Goal: Task Accomplishment & Management: Manage account settings

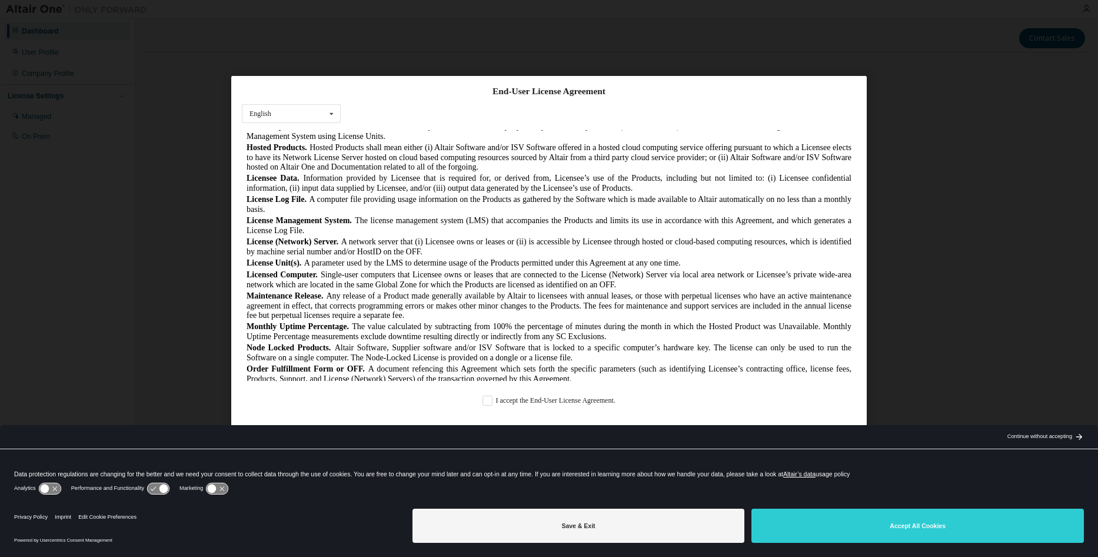
scroll to position [412, 0]
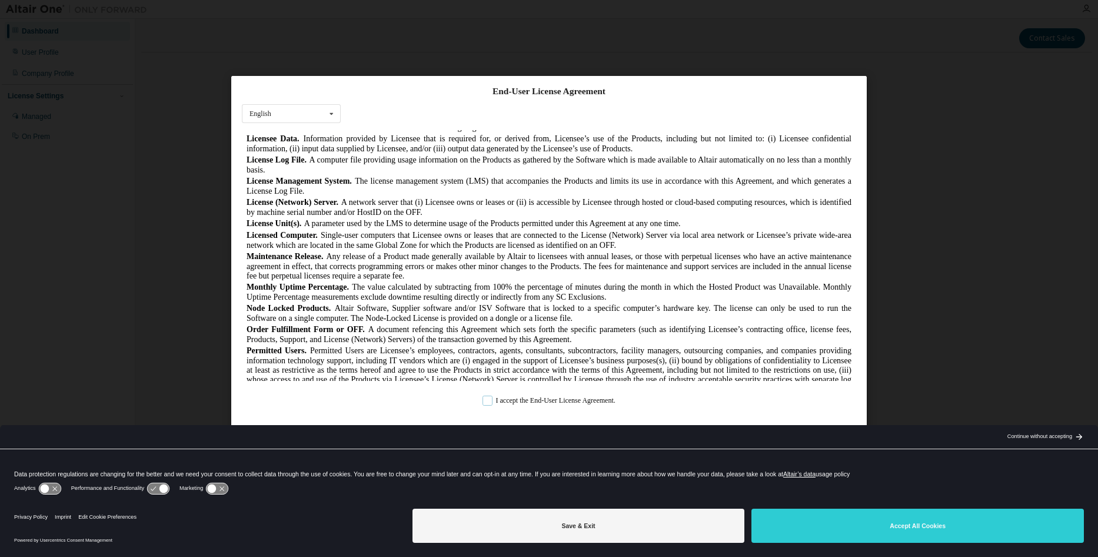
click at [542, 400] on label "I accept the End-User License Agreement." at bounding box center [549, 400] width 133 height 10
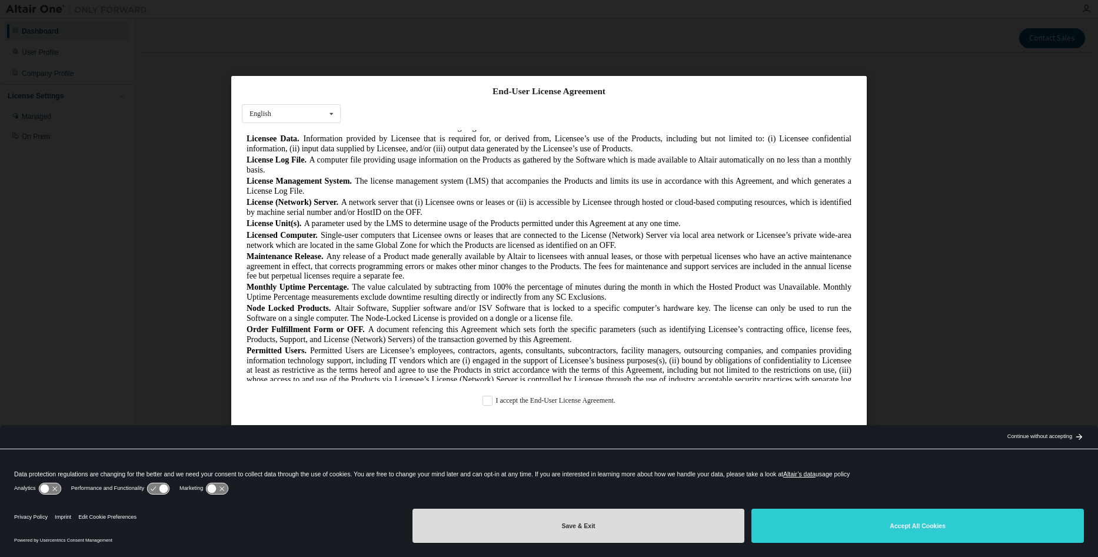
click at [681, 525] on button "Save & Exit" at bounding box center [579, 526] width 333 height 34
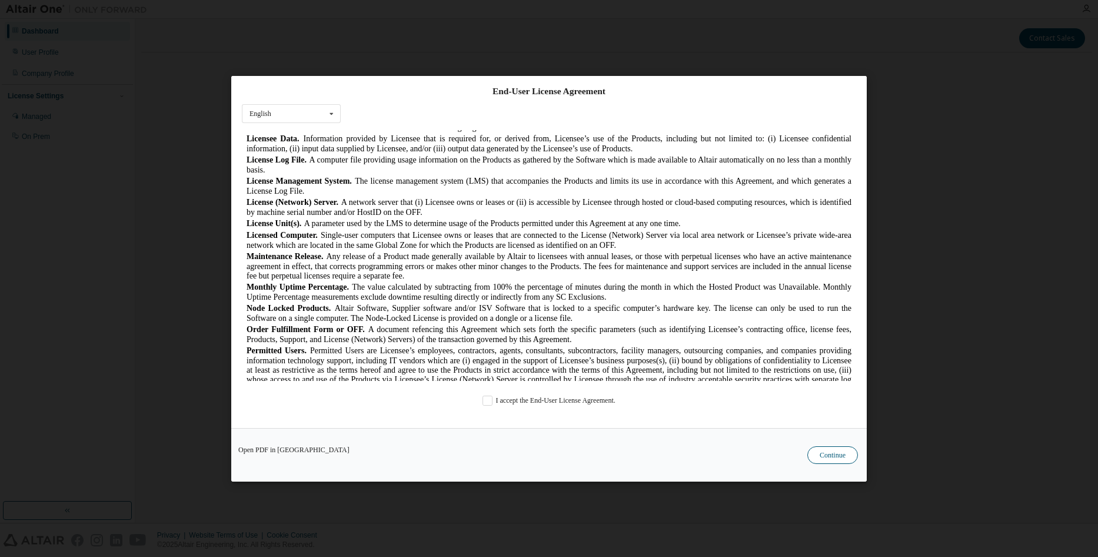
click at [841, 452] on button "Continue" at bounding box center [833, 455] width 51 height 18
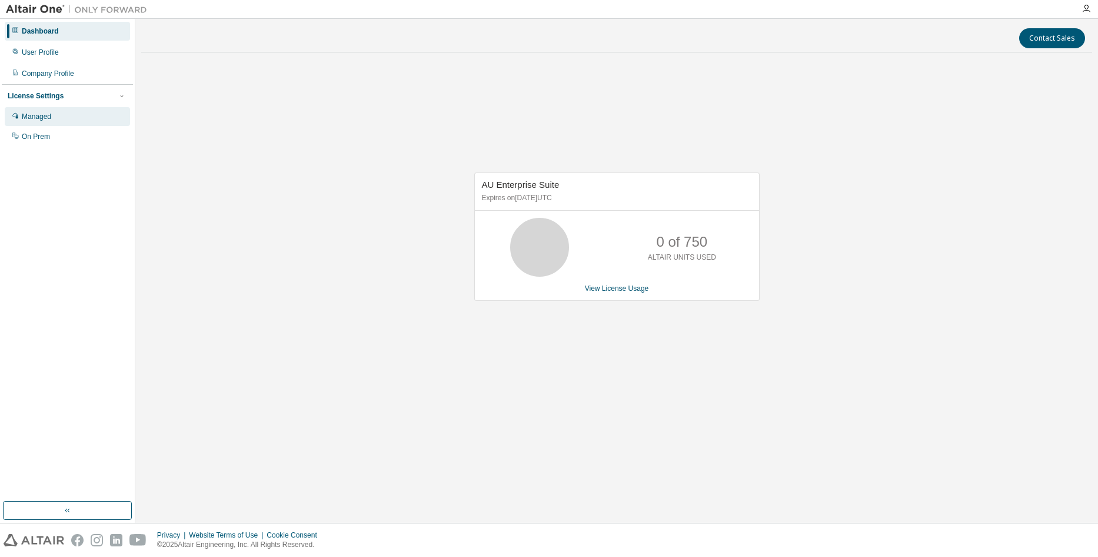
click at [112, 121] on div "Managed" at bounding box center [67, 116] width 125 height 19
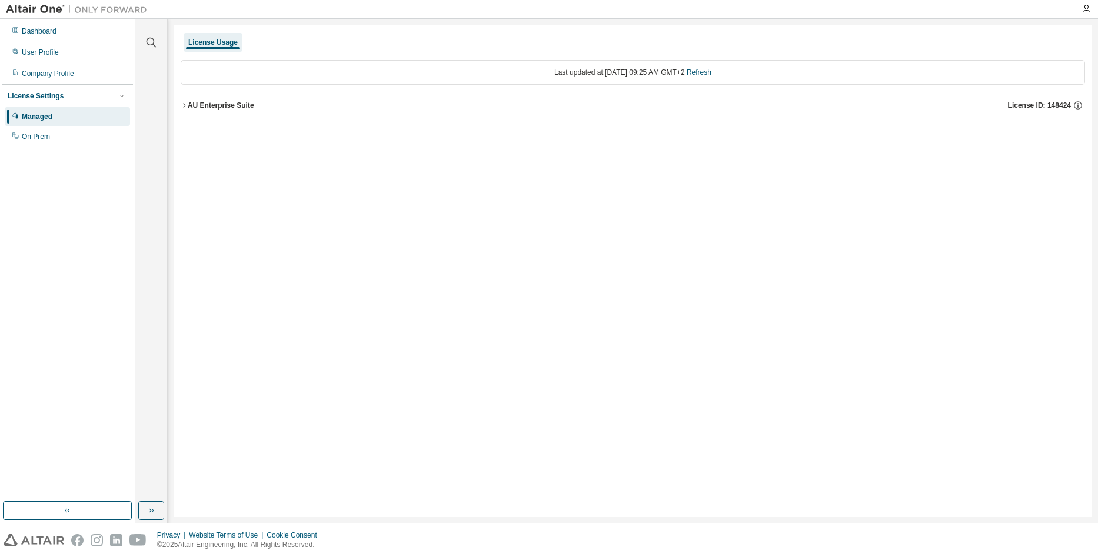
click at [188, 108] on div "AU Enterprise Suite" at bounding box center [221, 105] width 67 height 9
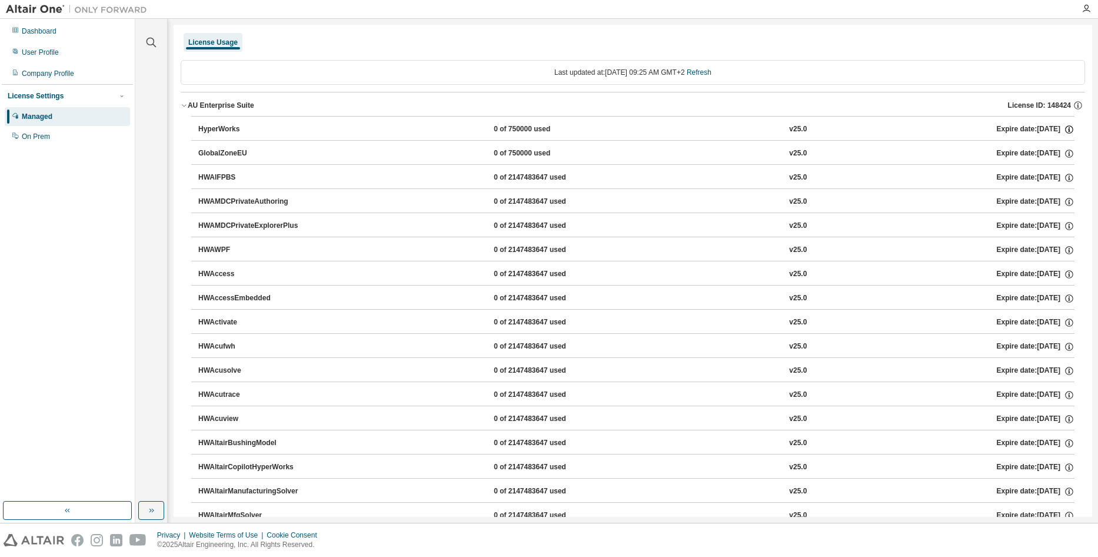
click at [1065, 129] on icon "button" at bounding box center [1069, 129] width 11 height 11
click at [869, 135] on button "HyperWorks 0 of 750000 used v25.0 Expire date: 2026-07-01" at bounding box center [636, 130] width 876 height 26
click at [219, 125] on div "HyperWorks" at bounding box center [251, 129] width 106 height 11
click at [212, 132] on div "HyperWorks" at bounding box center [251, 129] width 106 height 11
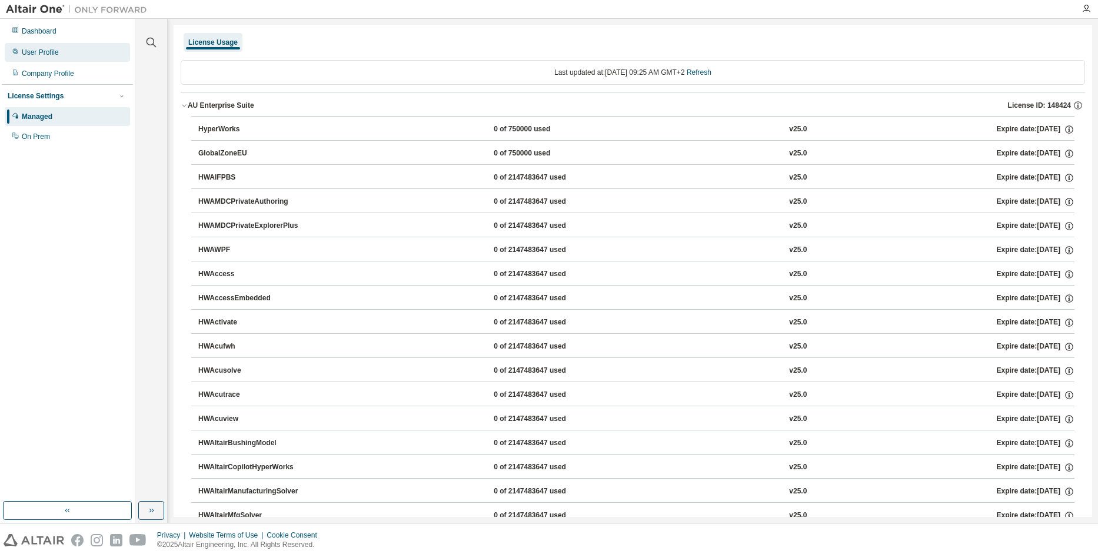
click at [51, 53] on div "User Profile" at bounding box center [40, 52] width 37 height 9
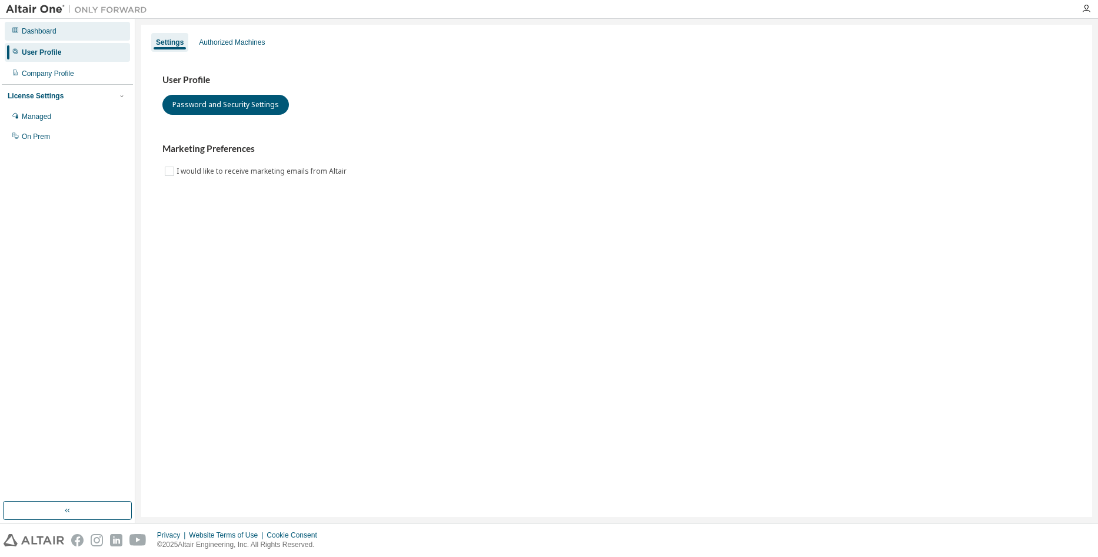
click at [67, 38] on div "Dashboard" at bounding box center [67, 31] width 125 height 19
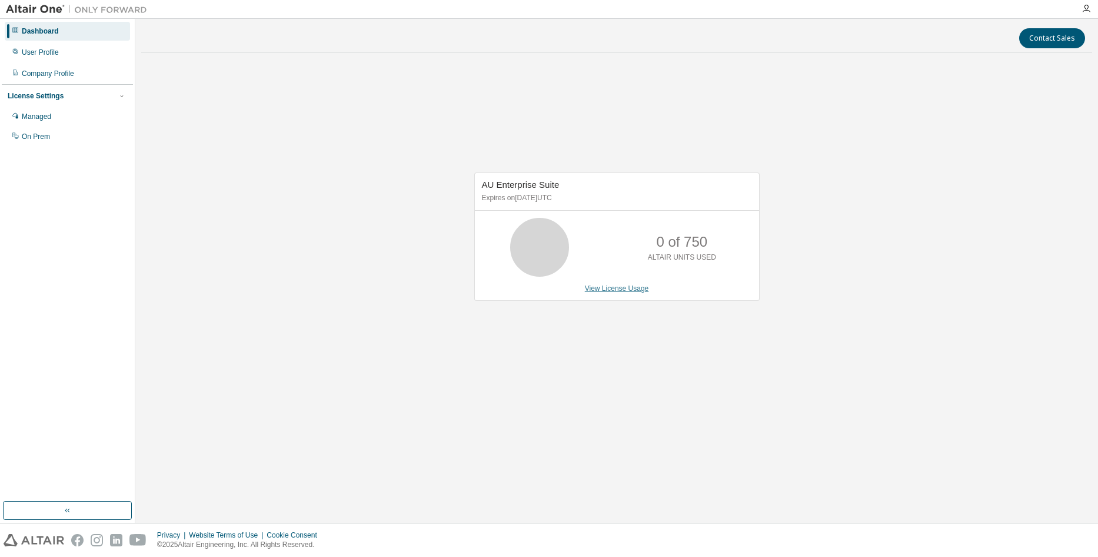
click at [622, 286] on link "View License Usage" at bounding box center [617, 288] width 64 height 8
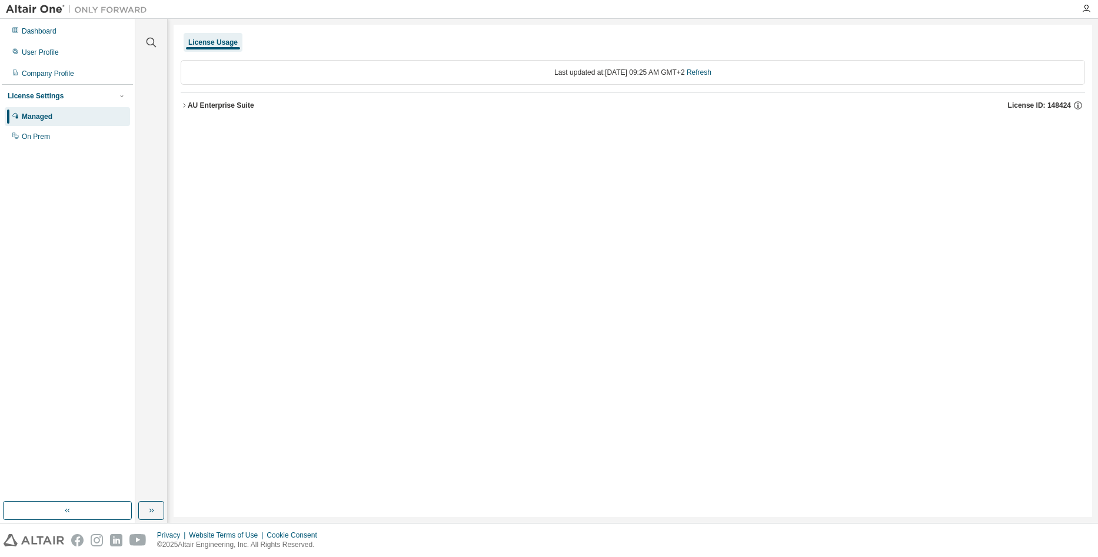
click at [255, 107] on div "AU Enterprise Suite License ID: 148424" at bounding box center [637, 105] width 898 height 11
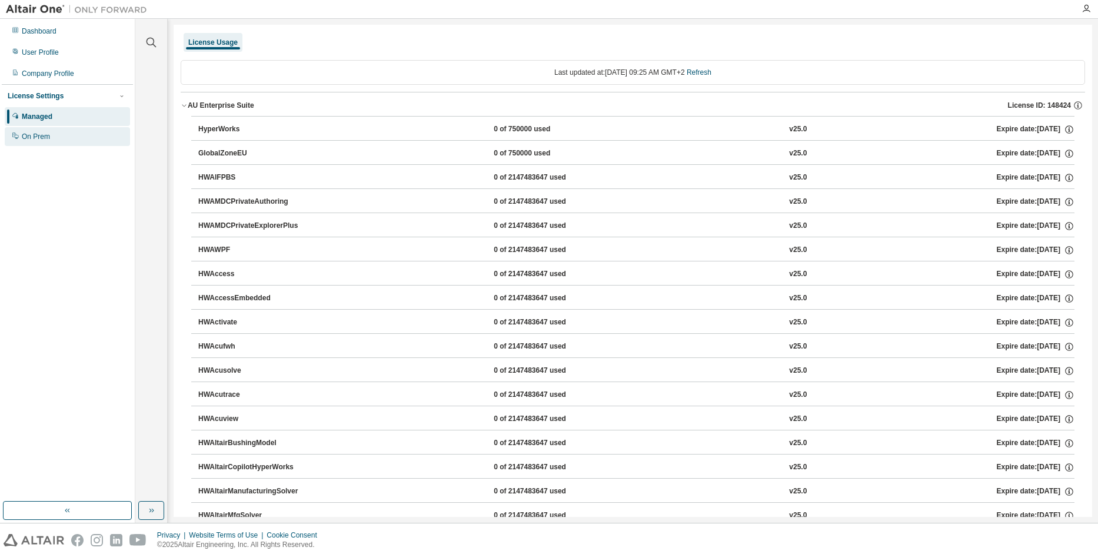
click at [51, 135] on div "On Prem" at bounding box center [67, 136] width 125 height 19
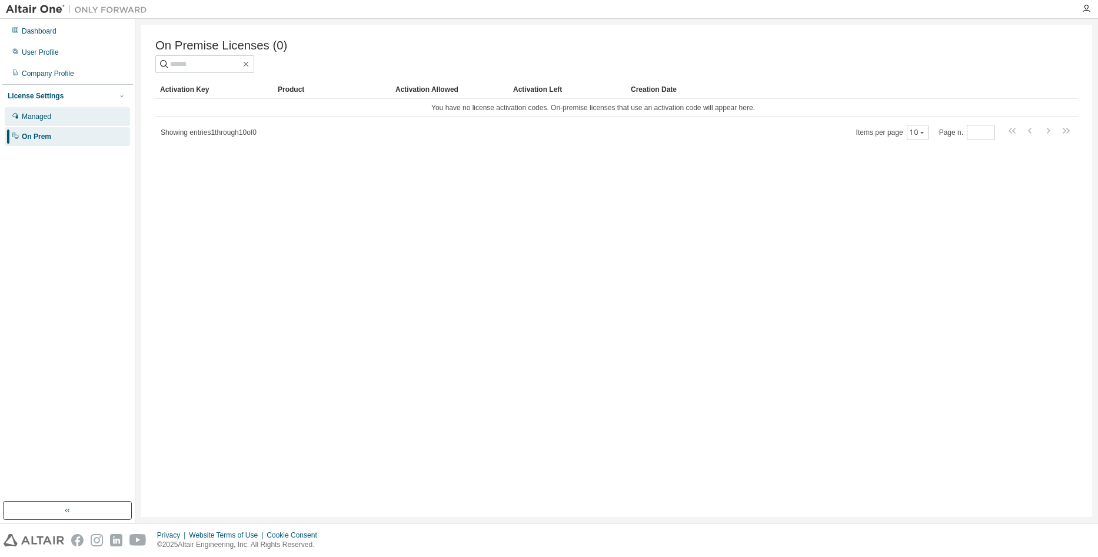
click at [62, 116] on div "Managed" at bounding box center [67, 116] width 125 height 19
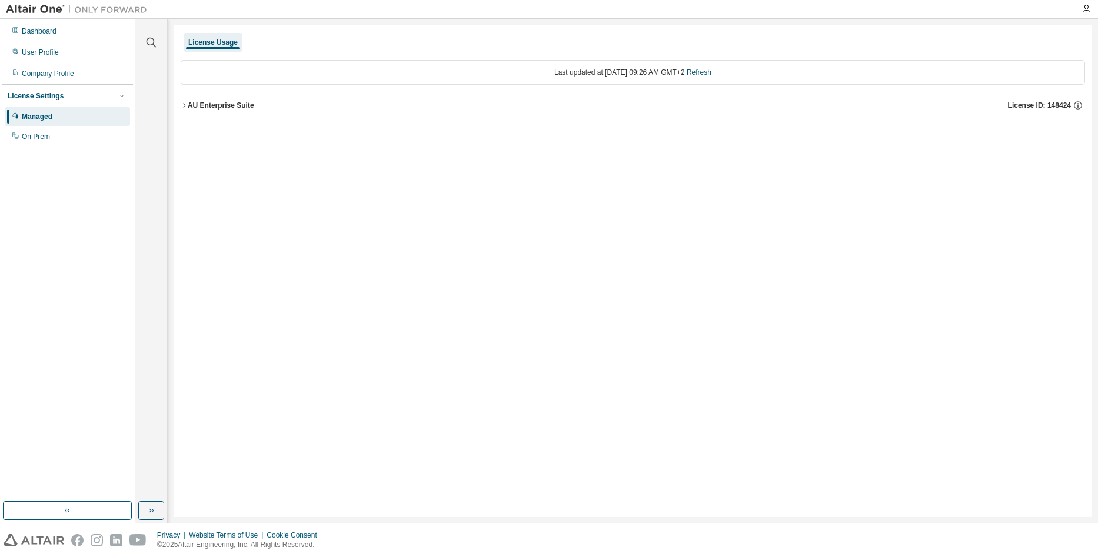
click at [565, 102] on div "AU Enterprise Suite License ID: 148424" at bounding box center [637, 105] width 898 height 11
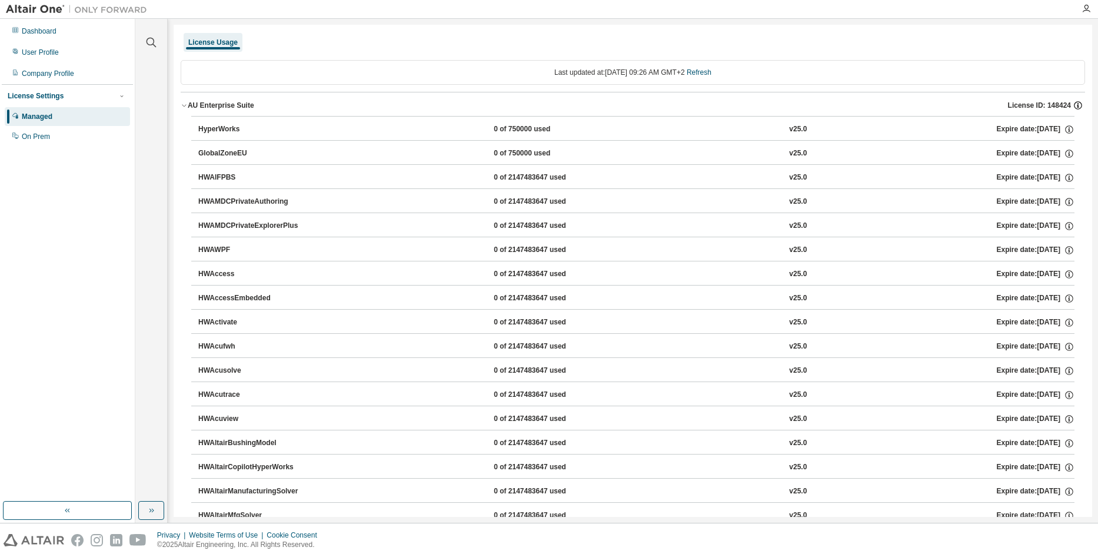
click at [1074, 102] on icon "button" at bounding box center [1078, 105] width 8 height 8
click at [873, 271] on div "HWAccess 0 of 2147483647 used v25.0 Expire date: 2026-07-01" at bounding box center [636, 274] width 876 height 11
click at [1073, 105] on icon "button" at bounding box center [1078, 105] width 11 height 11
click at [67, 75] on div "Company Profile" at bounding box center [48, 73] width 52 height 9
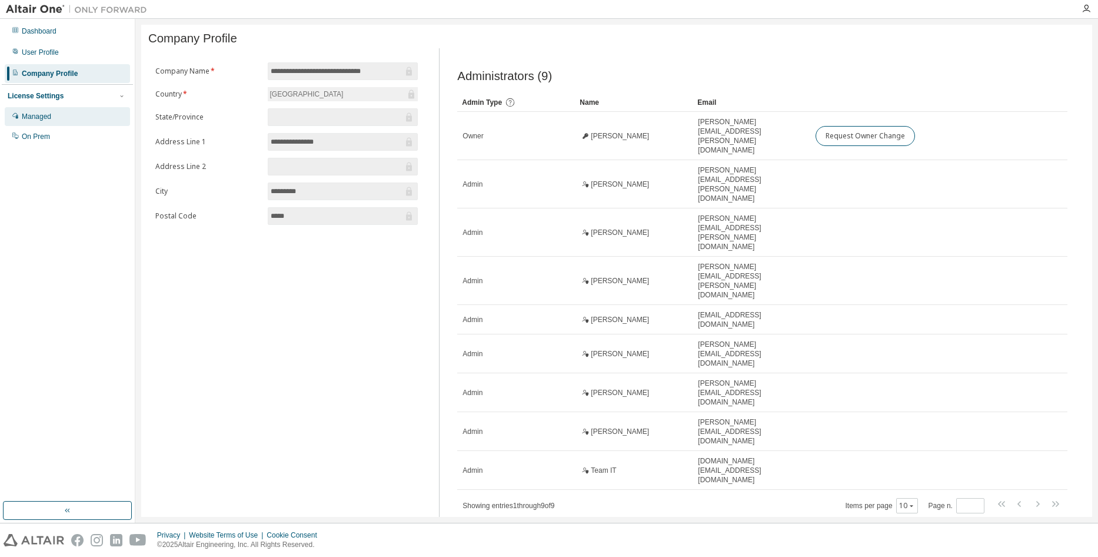
click at [38, 111] on div "Managed" at bounding box center [67, 116] width 125 height 19
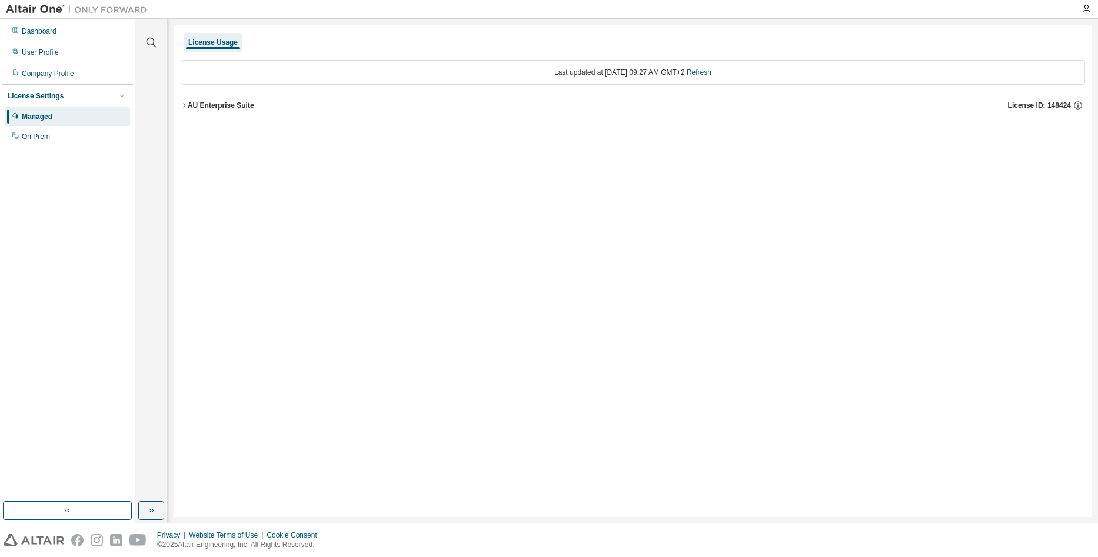
click at [237, 101] on div "AU Enterprise Suite" at bounding box center [221, 105] width 67 height 9
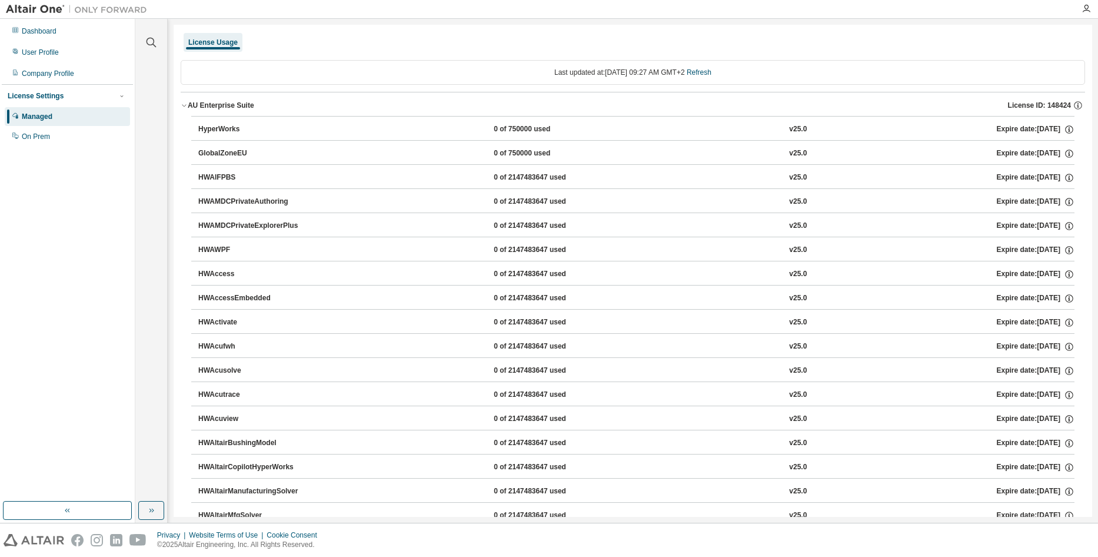
click at [791, 126] on div "v25.0" at bounding box center [798, 129] width 18 height 11
click at [1075, 102] on icon "button" at bounding box center [1078, 105] width 11 height 11
click at [964, 254] on div "HWAWPF 0 of 2147483647 used v25.0 Expire date: 2026-07-01" at bounding box center [636, 250] width 876 height 11
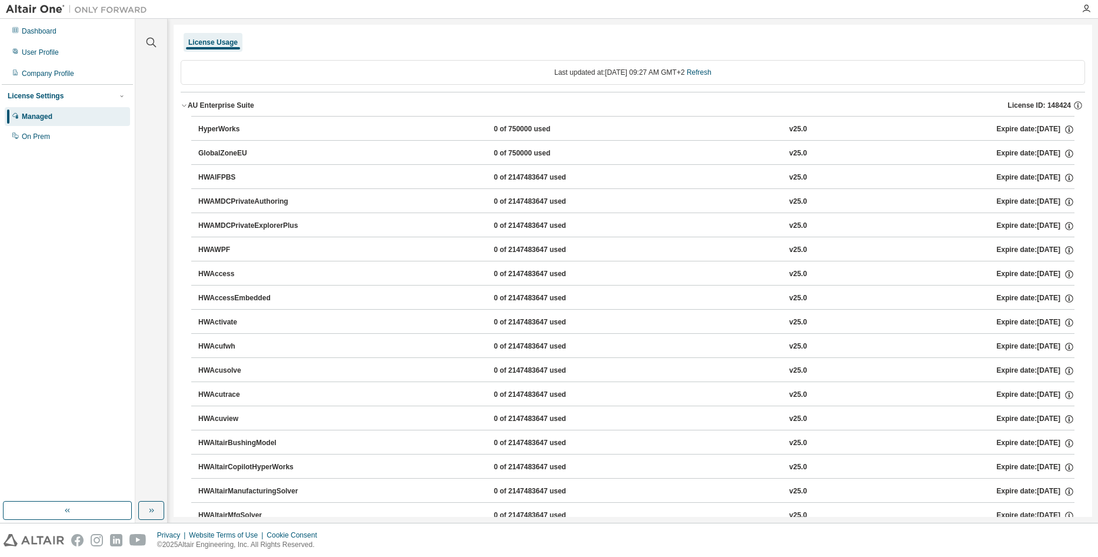
click at [1029, 132] on div "Expire date: 2026-07-01" at bounding box center [1036, 129] width 78 height 11
drag, startPoint x: 811, startPoint y: 115, endPoint x: 795, endPoint y: 127, distance: 19.8
click at [791, 128] on div "v25.0" at bounding box center [798, 129] width 18 height 11
click at [225, 106] on div "AU Enterprise Suite" at bounding box center [221, 105] width 67 height 9
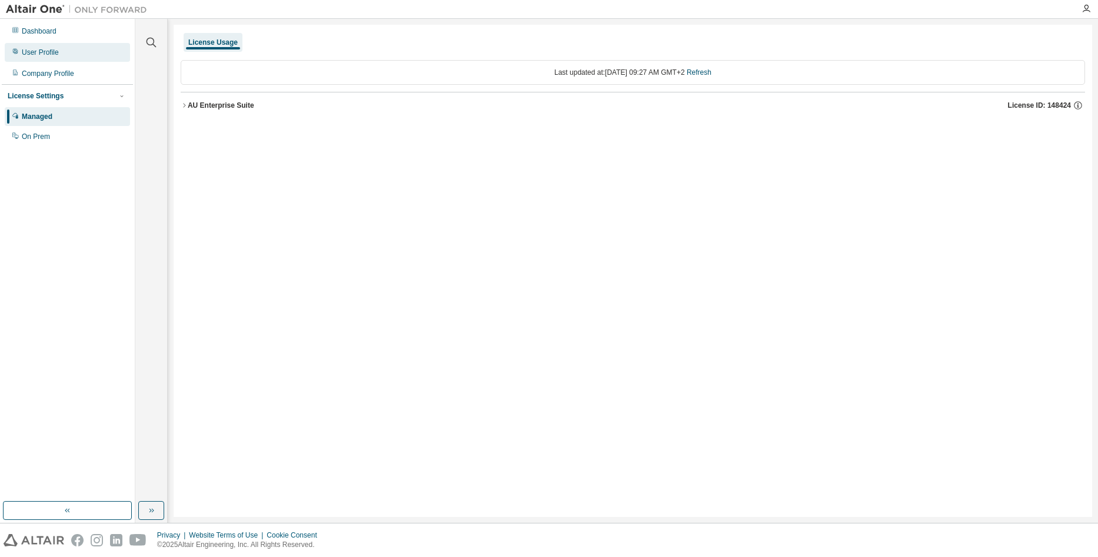
click at [88, 59] on div "User Profile" at bounding box center [67, 52] width 125 height 19
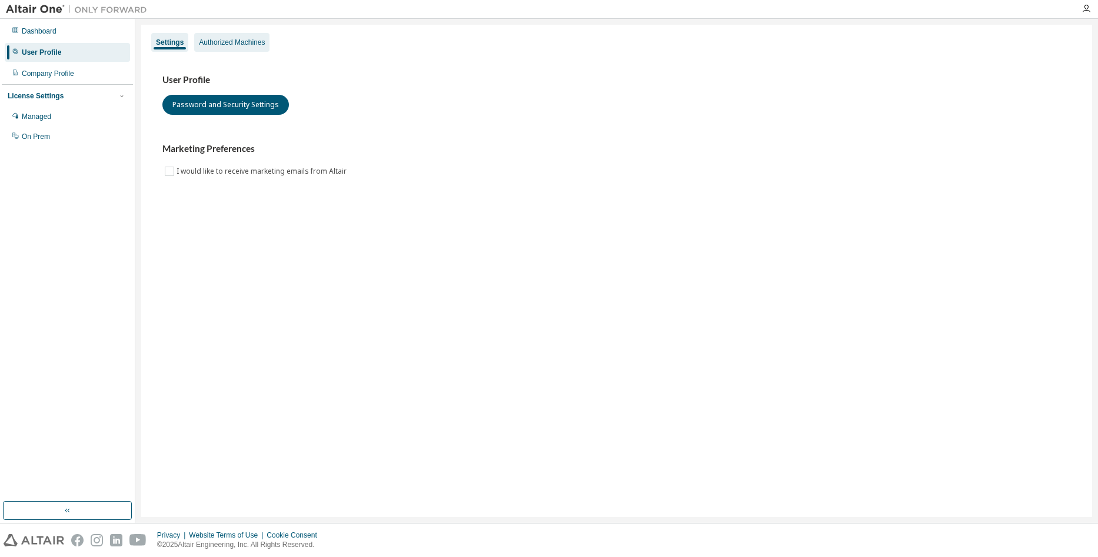
click at [251, 39] on div "Authorized Machines" at bounding box center [232, 42] width 66 height 9
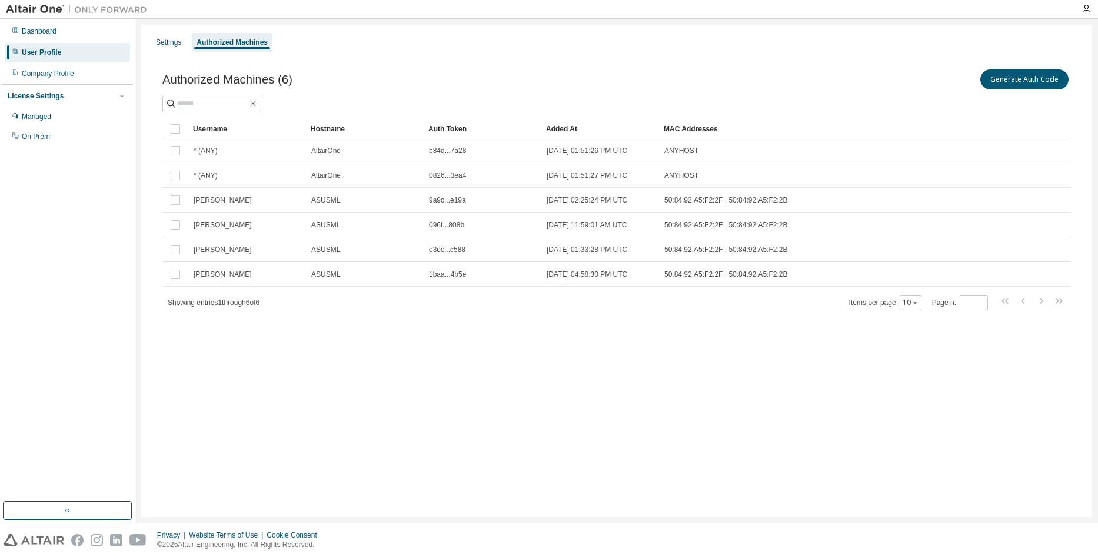
click at [344, 341] on div "Settings Authorized Machines Authorized Machines (6) Generate Auth Code Clear L…" at bounding box center [616, 271] width 951 height 492
click at [660, 67] on div "Authorized Machines (6) Generate Auth Code Clear Load Save Save As Field Operat…" at bounding box center [616, 197] width 937 height 288
click at [47, 114] on div "Managed" at bounding box center [36, 116] width 29 height 9
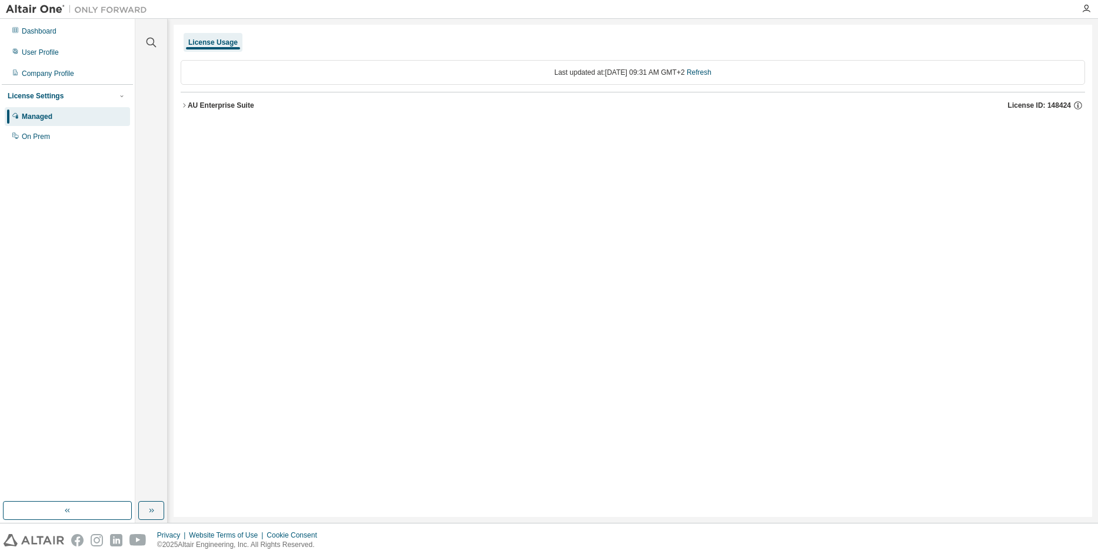
click at [208, 108] on div "AU Enterprise Suite" at bounding box center [221, 105] width 67 height 9
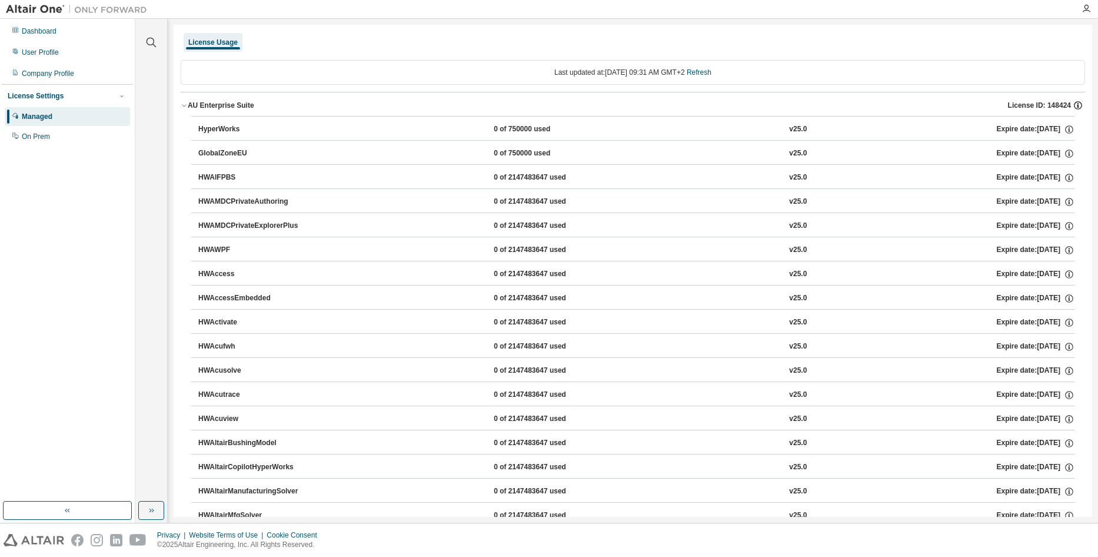
click at [1074, 102] on icon "button" at bounding box center [1078, 105] width 8 height 8
click at [791, 129] on div "v25.0" at bounding box center [798, 129] width 18 height 11
click at [72, 78] on div "Company Profile" at bounding box center [48, 73] width 52 height 9
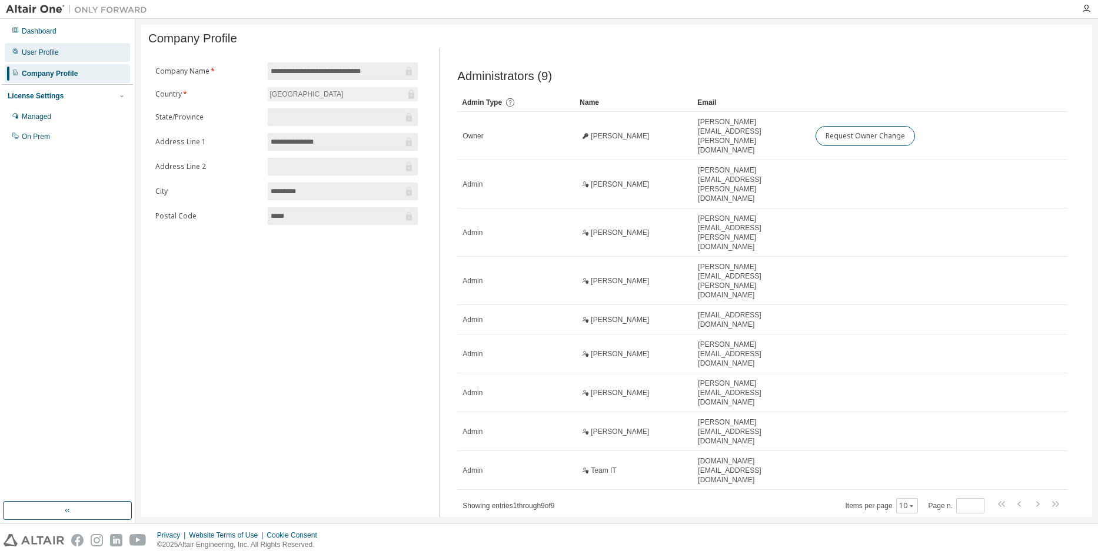
click at [68, 50] on div "User Profile" at bounding box center [67, 52] width 125 height 19
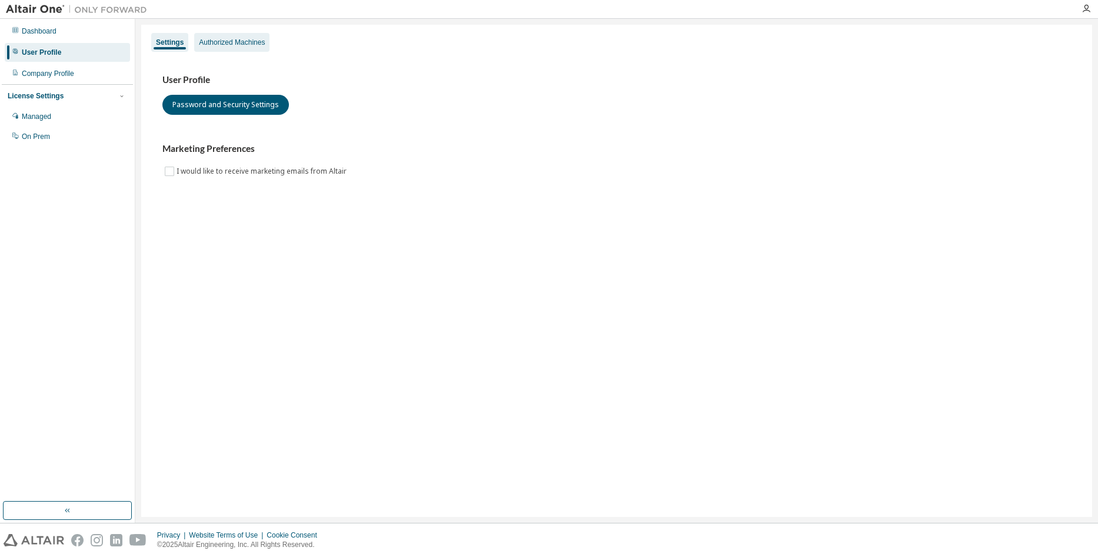
click at [209, 44] on div "Authorized Machines" at bounding box center [232, 42] width 66 height 9
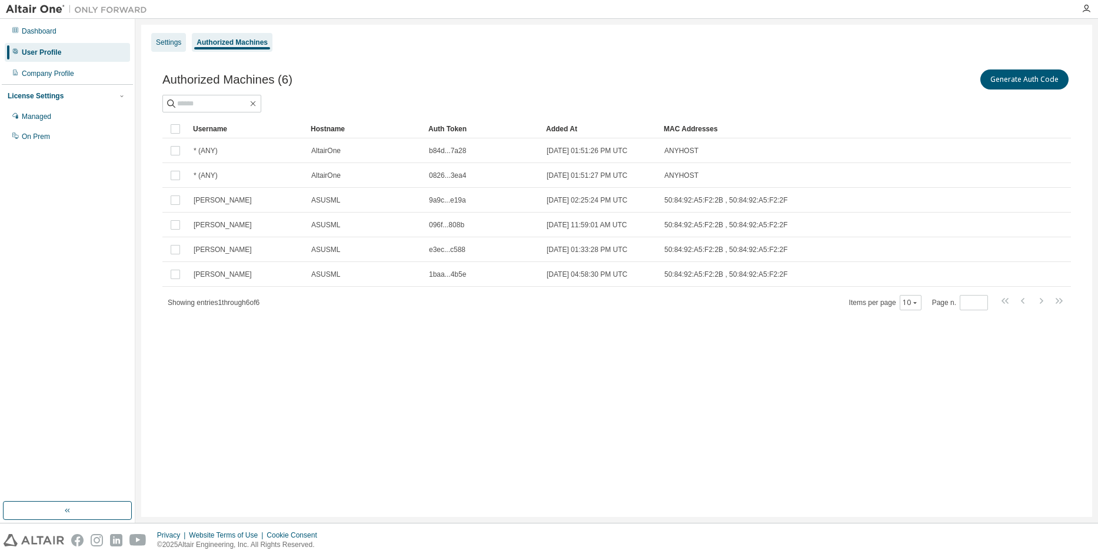
click at [167, 44] on div "Settings" at bounding box center [168, 42] width 25 height 9
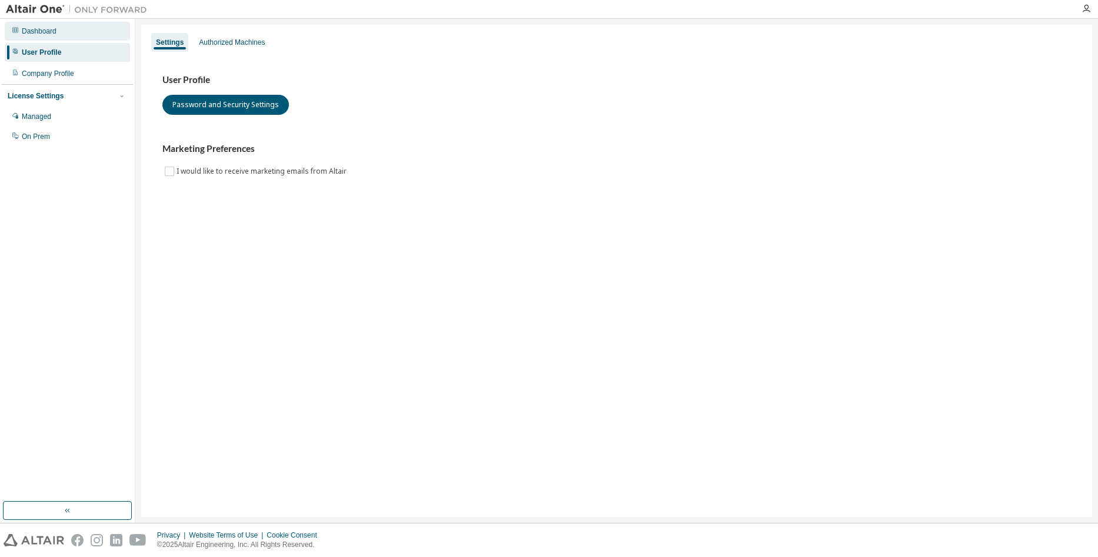
click at [64, 36] on div "Dashboard" at bounding box center [67, 31] width 125 height 19
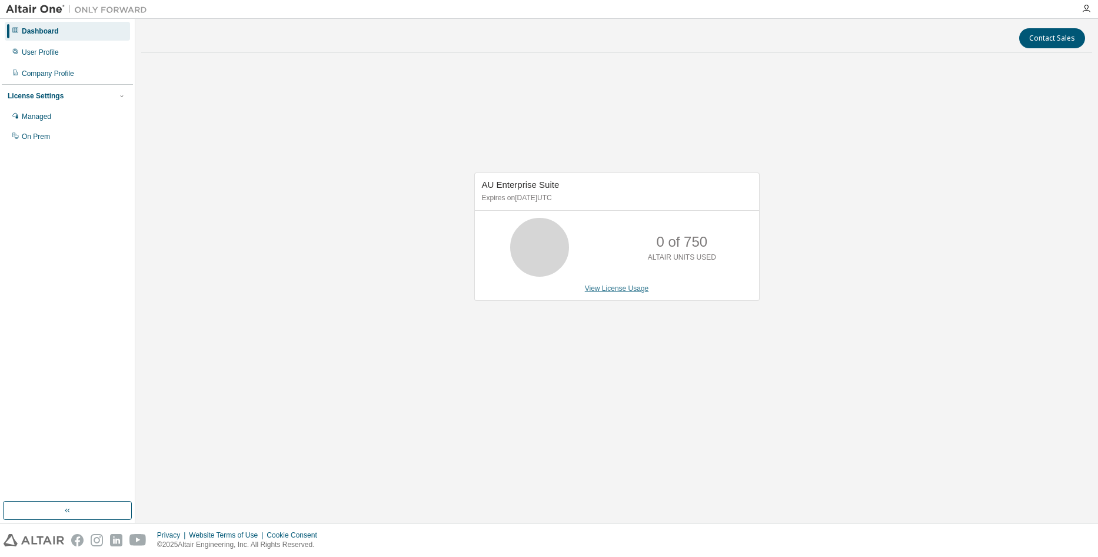
click at [622, 292] on link "View License Usage" at bounding box center [617, 288] width 64 height 8
